Goal: Task Accomplishment & Management: Use online tool/utility

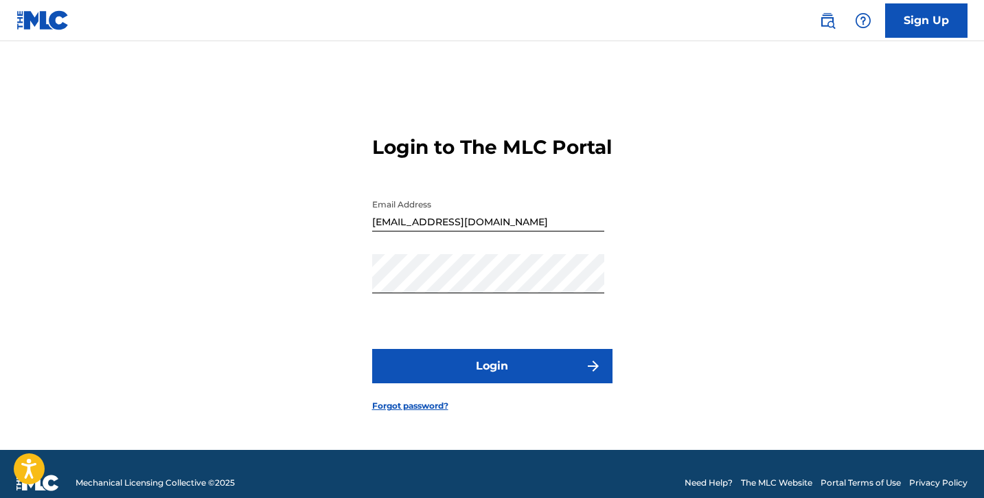
click at [439, 383] on button "Login" at bounding box center [492, 366] width 240 height 34
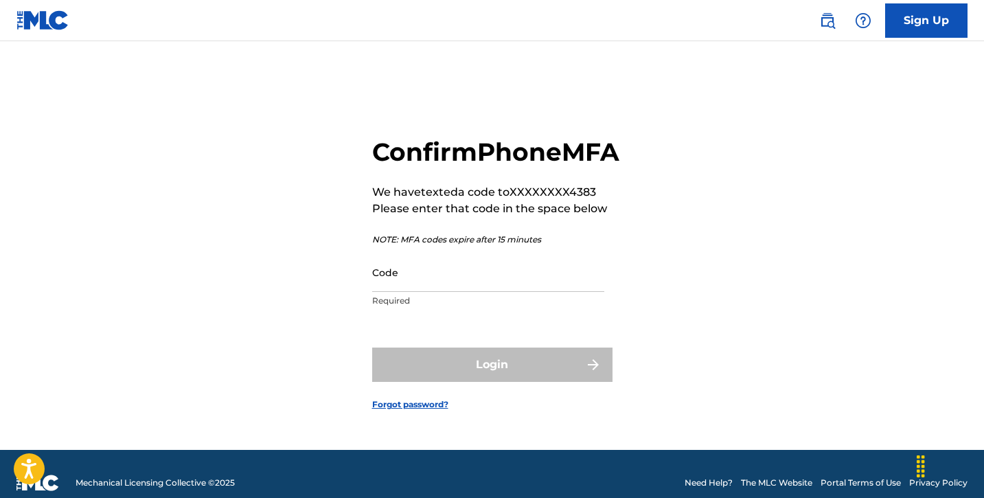
click at [431, 292] on input "Code" at bounding box center [488, 272] width 232 height 39
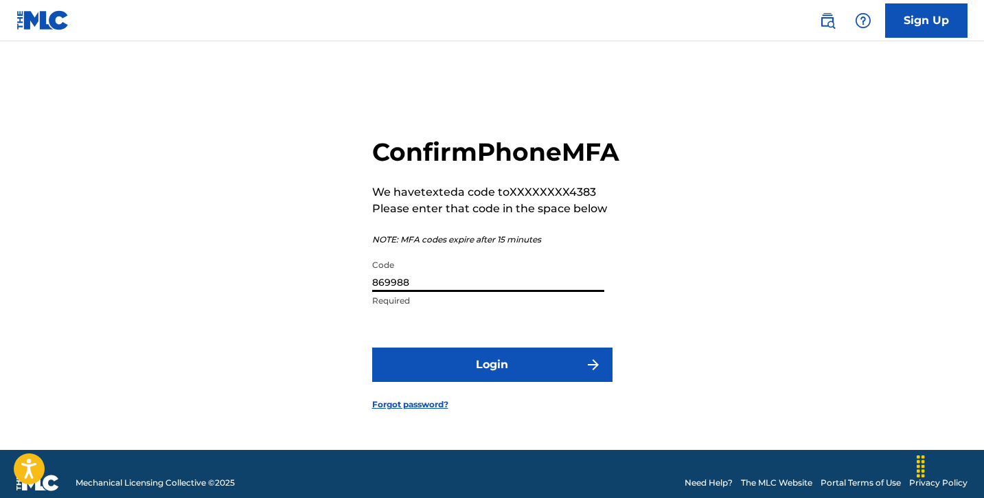
type input "869988"
click at [504, 382] on button "Login" at bounding box center [492, 364] width 240 height 34
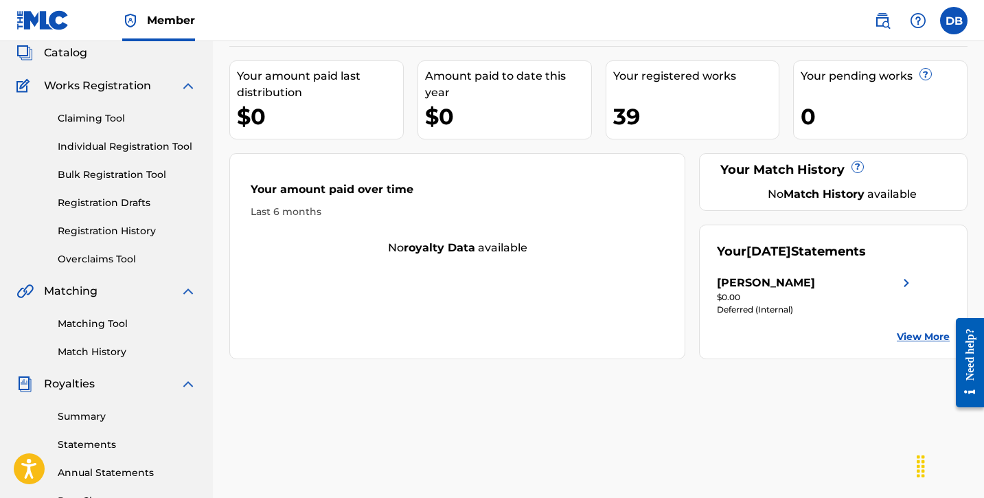
scroll to position [82, 0]
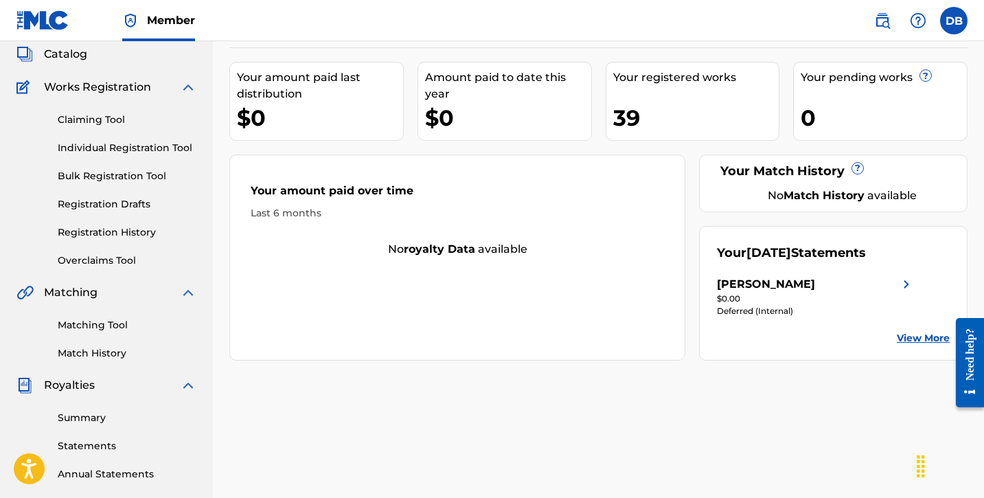
click at [904, 277] on img at bounding box center [906, 284] width 16 height 16
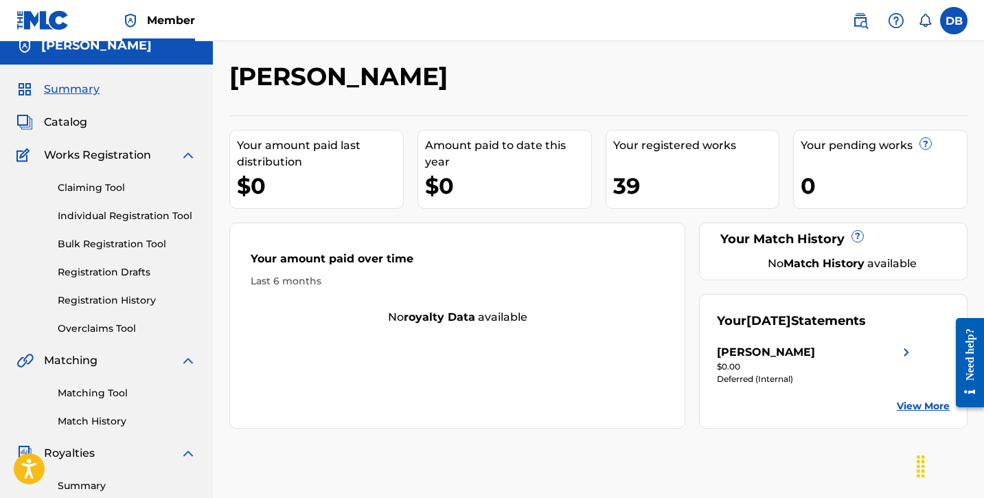
scroll to position [14, 0]
click at [99, 185] on link "Claiming Tool" at bounding box center [127, 188] width 139 height 14
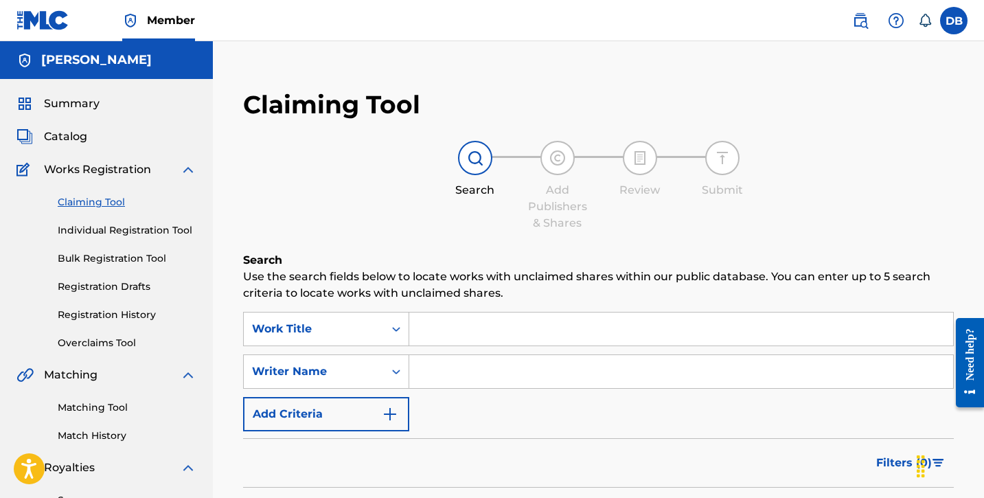
click at [466, 406] on div "SearchWithCriteria1718731c-3a05-4a51-9adb-03ea4ef9e79d Work Title SearchWithCri…" at bounding box center [598, 371] width 711 height 119
click at [454, 367] on input "Search Form" at bounding box center [681, 371] width 544 height 33
type input "Danny Benair"
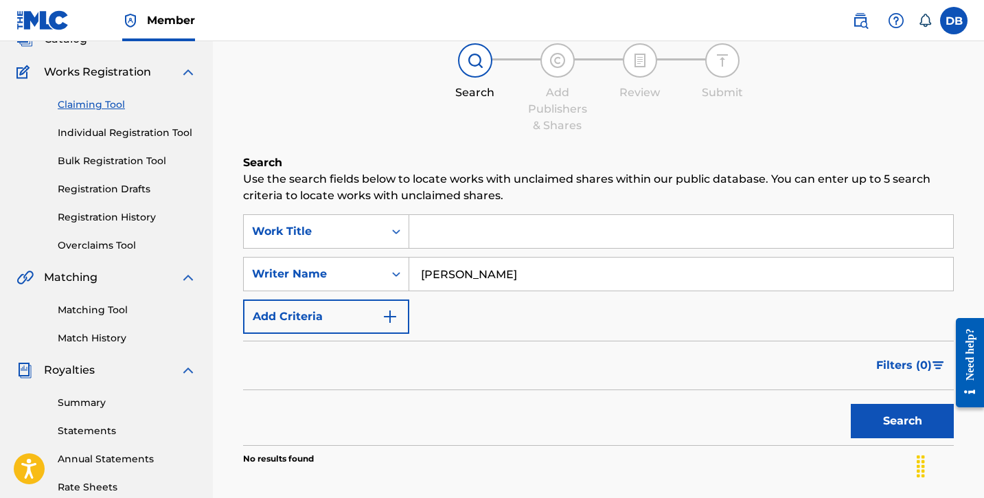
scroll to position [100, 0]
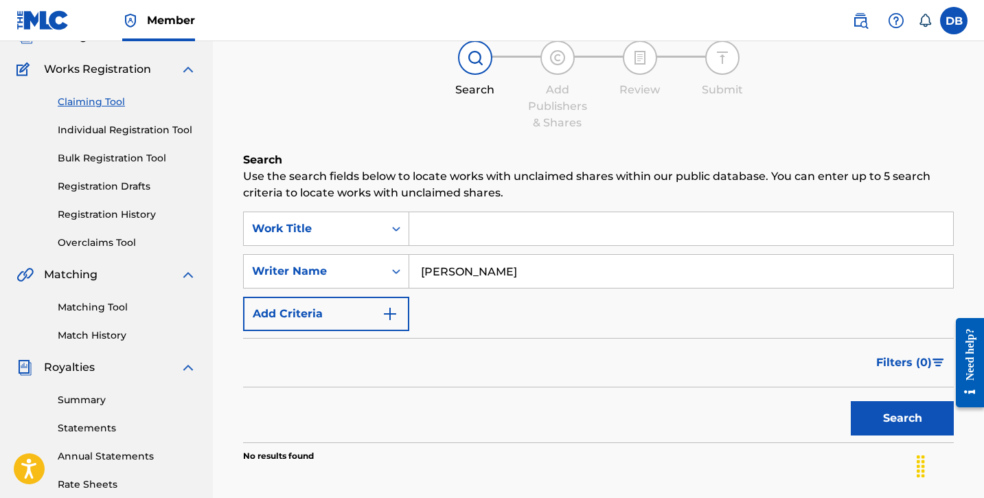
click at [387, 313] on img "Search Form" at bounding box center [390, 314] width 16 height 16
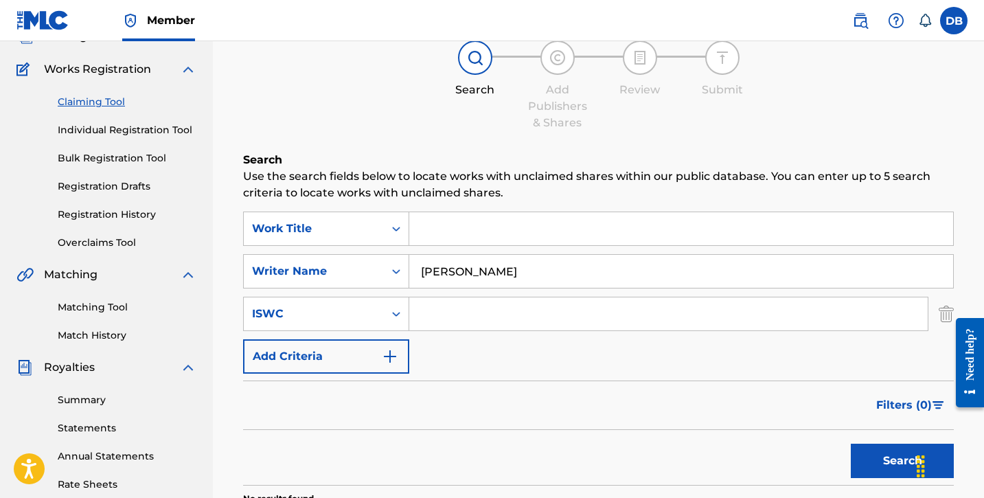
click at [392, 357] on img "Search Form" at bounding box center [390, 356] width 16 height 16
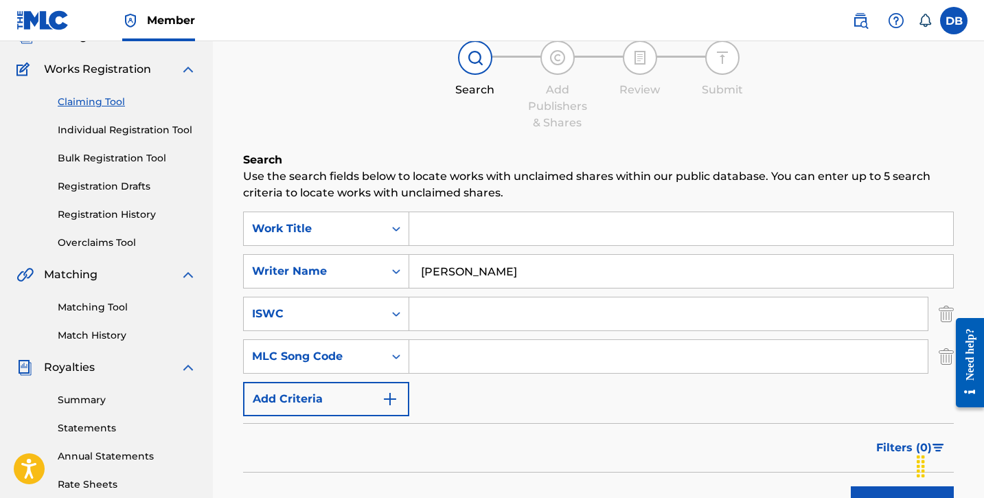
click at [392, 396] on img "Search Form" at bounding box center [390, 399] width 16 height 16
